Goal: Information Seeking & Learning: Learn about a topic

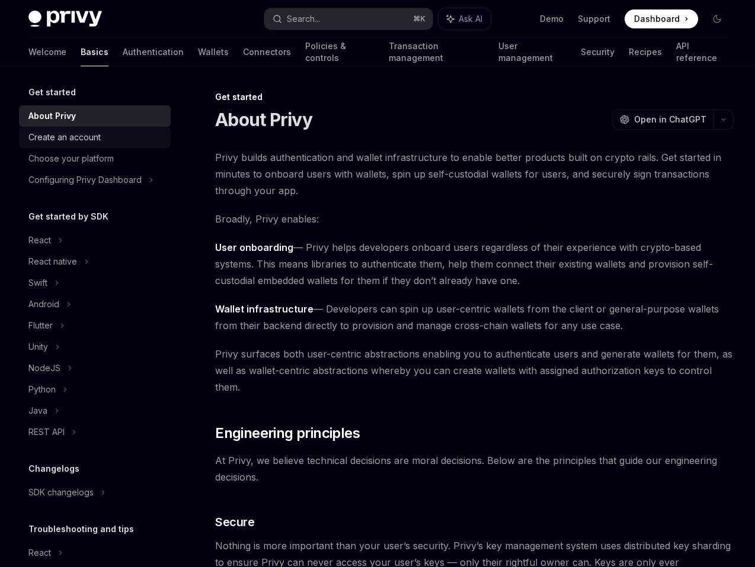
click at [158, 137] on div "Create an account" at bounding box center [95, 137] width 135 height 14
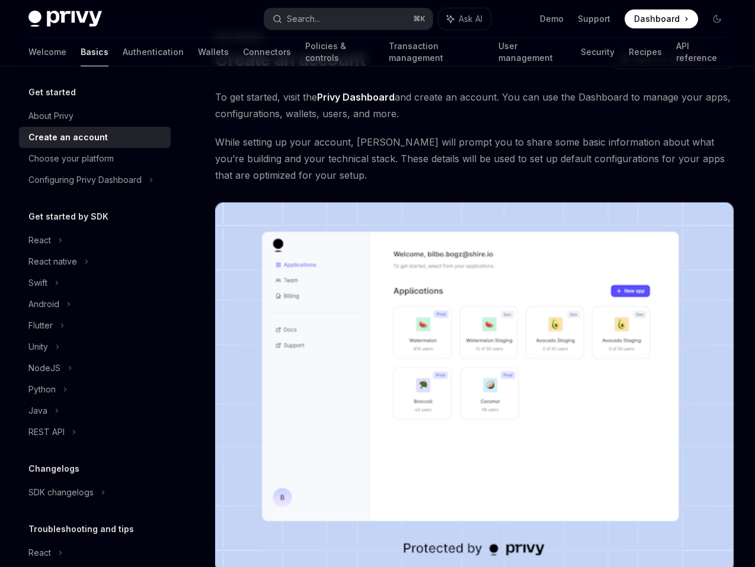
scroll to position [38, 0]
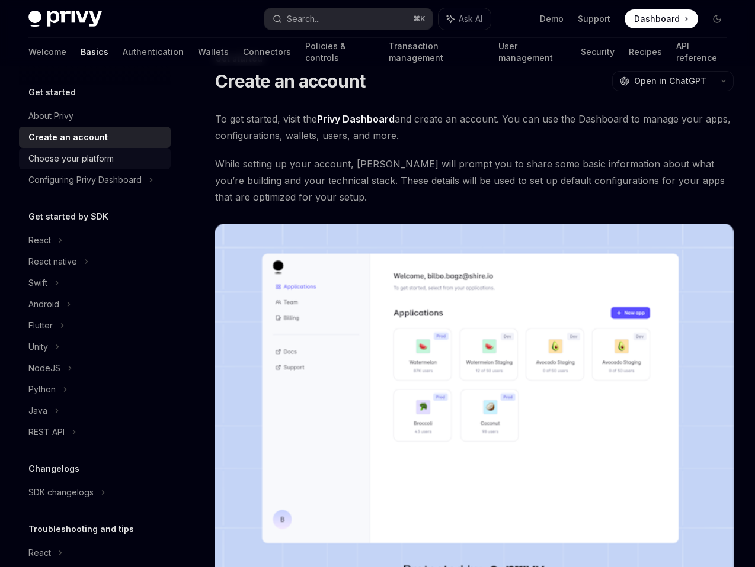
click at [149, 156] on div "Choose your platform" at bounding box center [95, 159] width 135 height 14
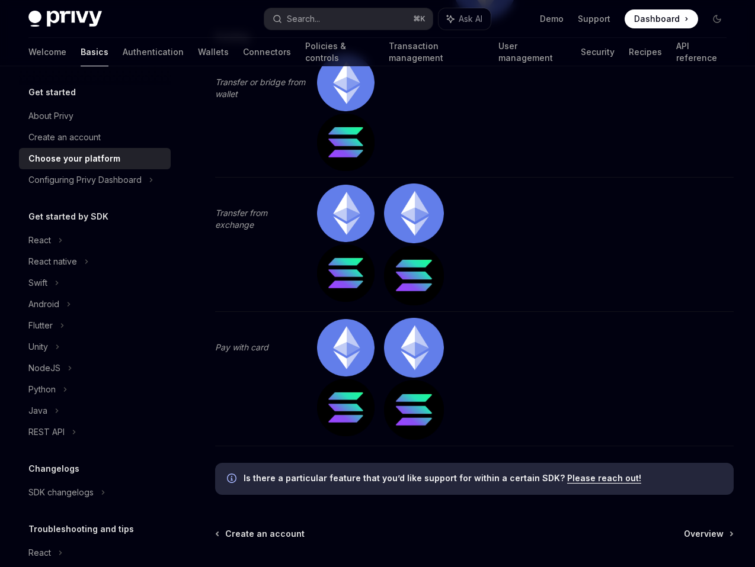
scroll to position [4218, 0]
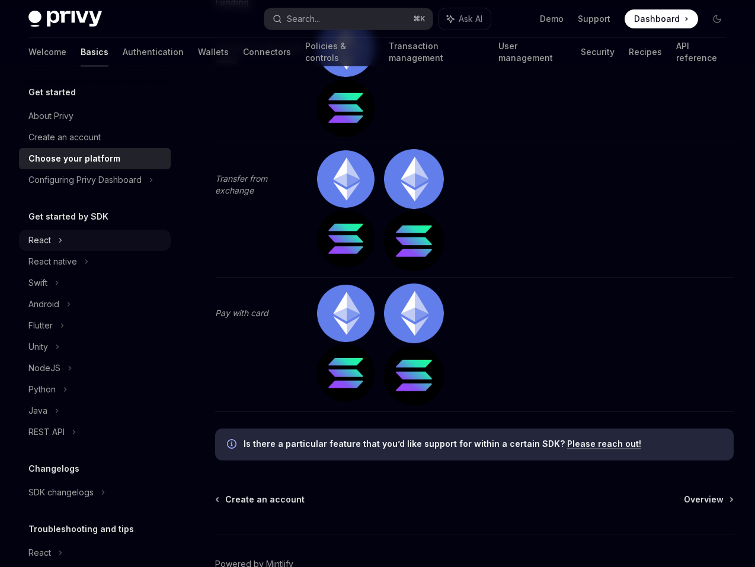
click at [112, 242] on div "React" at bounding box center [95, 240] width 152 height 21
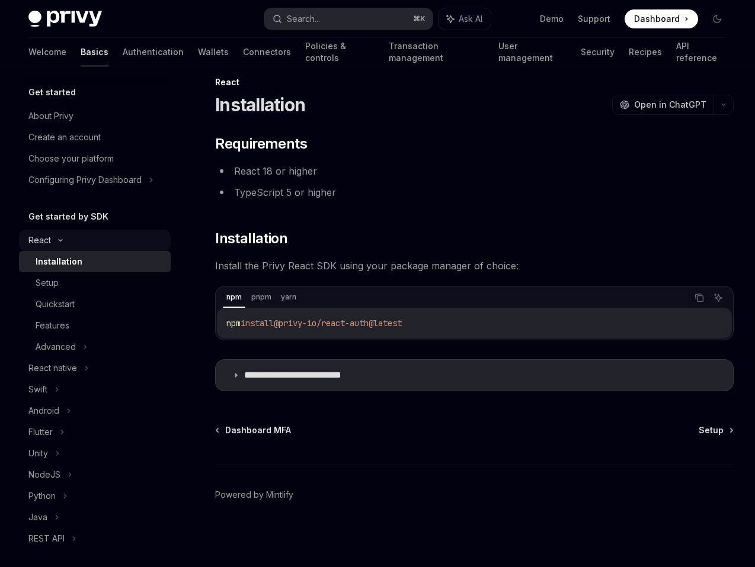
scroll to position [15, 0]
click at [146, 283] on div "Setup" at bounding box center [100, 283] width 128 height 14
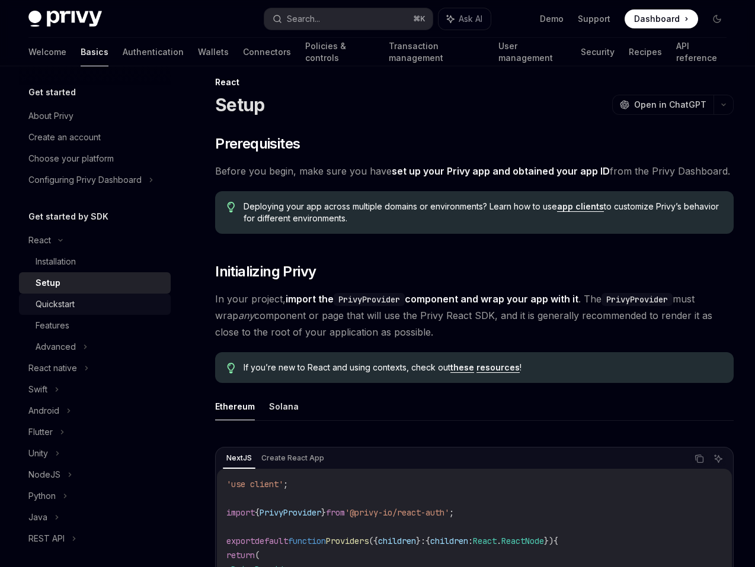
click at [145, 297] on div "Quickstart" at bounding box center [100, 304] width 128 height 14
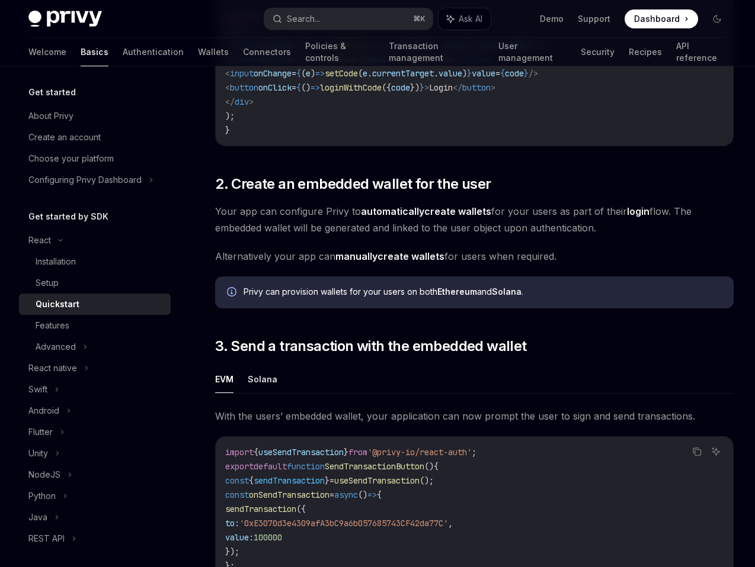
scroll to position [699, 0]
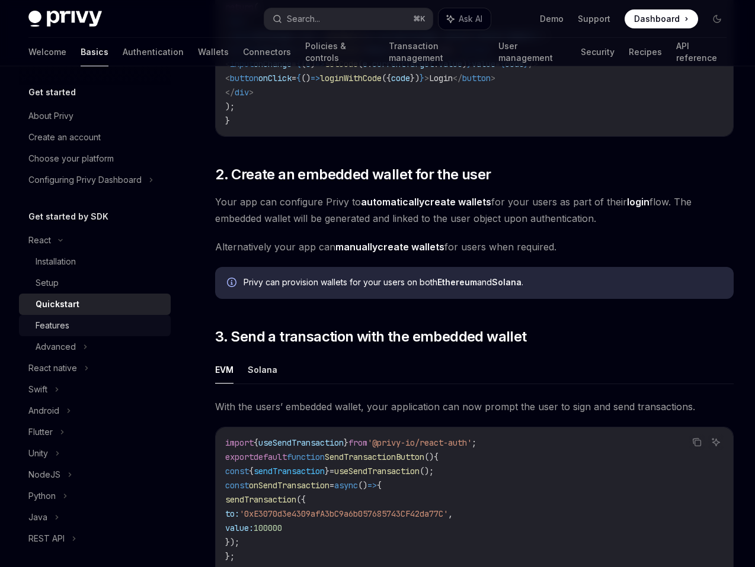
click at [155, 325] on div "Features" at bounding box center [100, 326] width 128 height 14
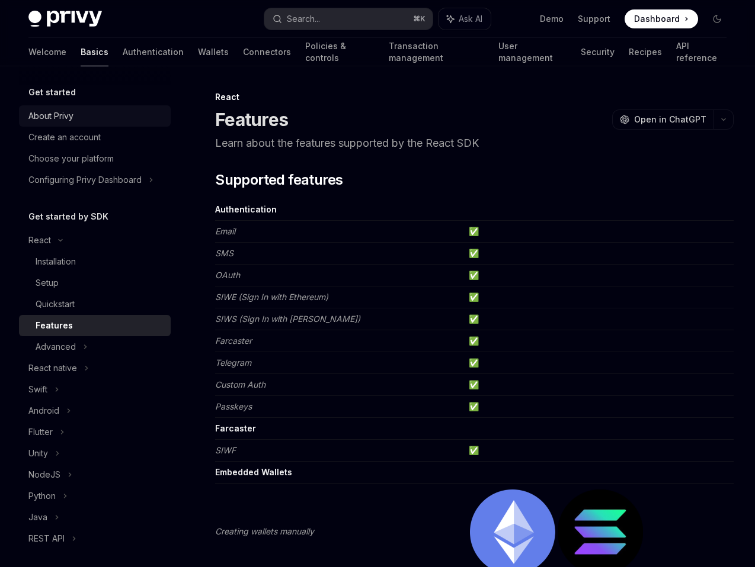
click at [120, 116] on div "About Privy" at bounding box center [95, 116] width 135 height 14
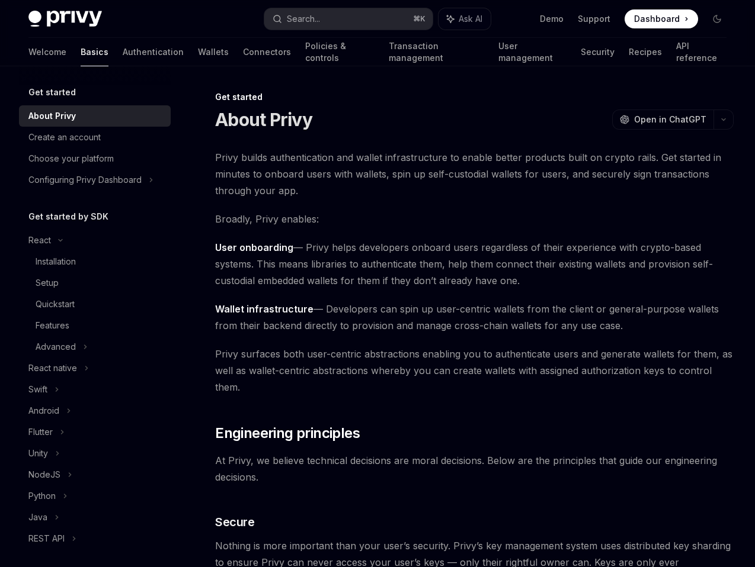
type textarea "*"
